Goal: Navigation & Orientation: Find specific page/section

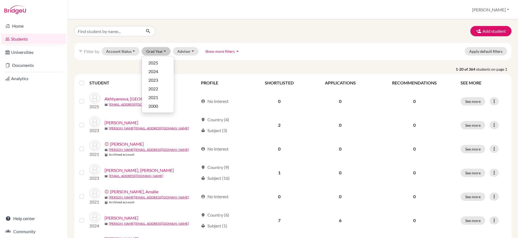
click at [501, 10] on button "[PERSON_NAME]" at bounding box center [490, 10] width 42 height 10
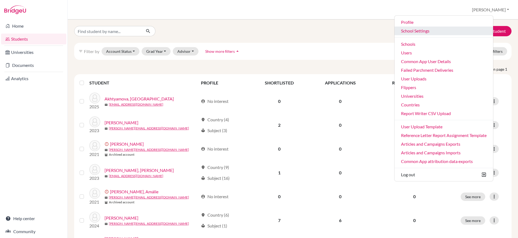
click at [435, 33] on link "School Settings" at bounding box center [443, 31] width 99 height 9
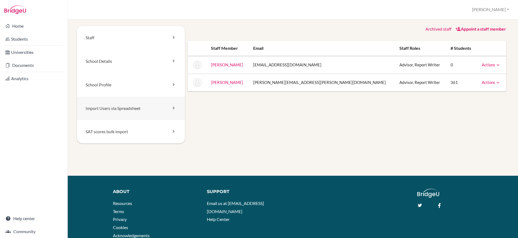
click at [107, 108] on link "Import Users via Spreadsheet" at bounding box center [131, 109] width 108 height 24
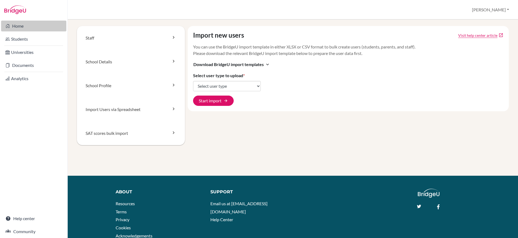
click at [18, 26] on link "Home" at bounding box center [33, 26] width 65 height 11
